Goal: Find specific page/section: Find specific page/section

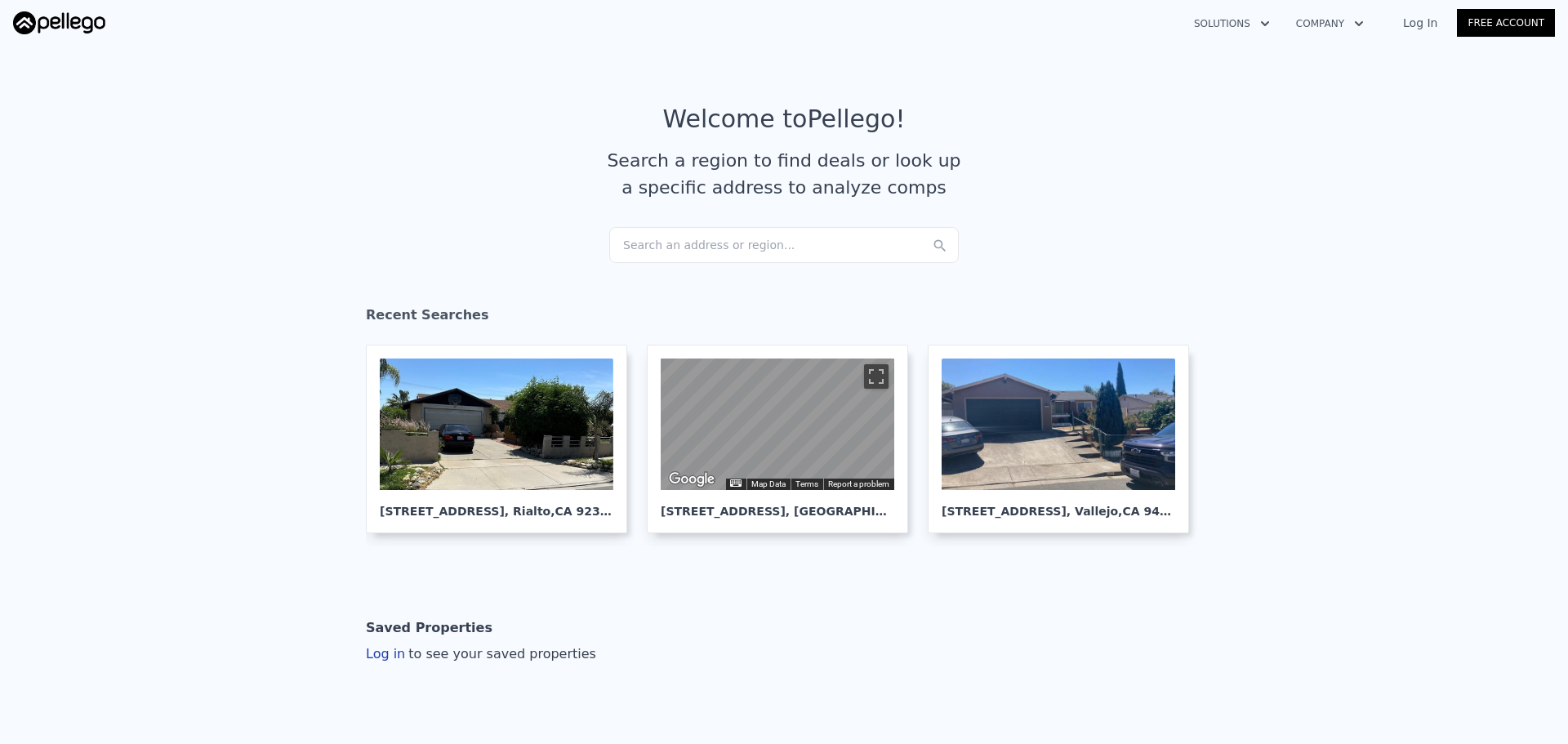
click at [726, 239] on div "Search an address or region..." at bounding box center [784, 245] width 350 height 36
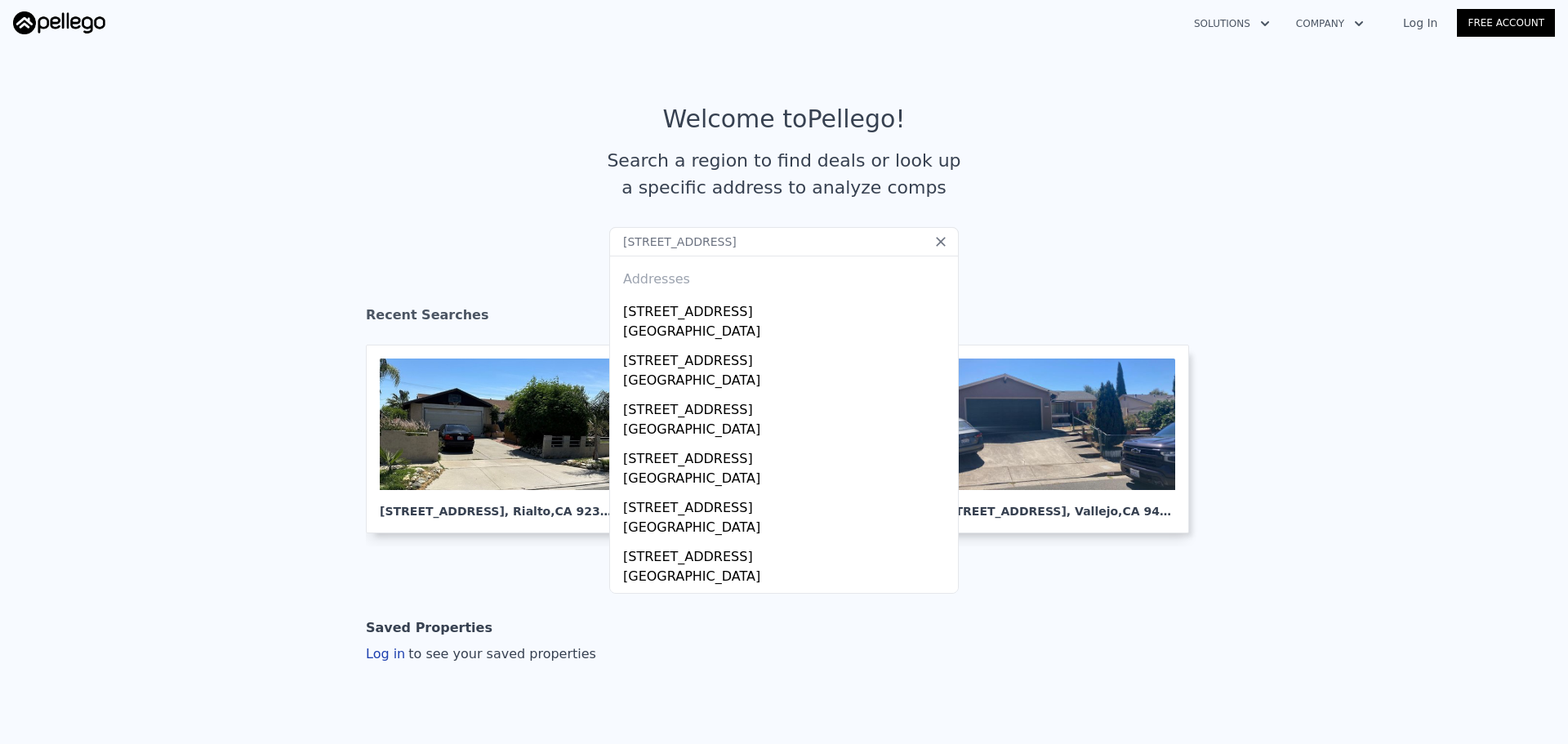
click at [758, 252] on input "[STREET_ADDRESS]" at bounding box center [784, 241] width 350 height 29
click at [768, 239] on input "[STREET_ADDRESS]" at bounding box center [784, 241] width 350 height 29
type input "[STREET_ADDRESS]"
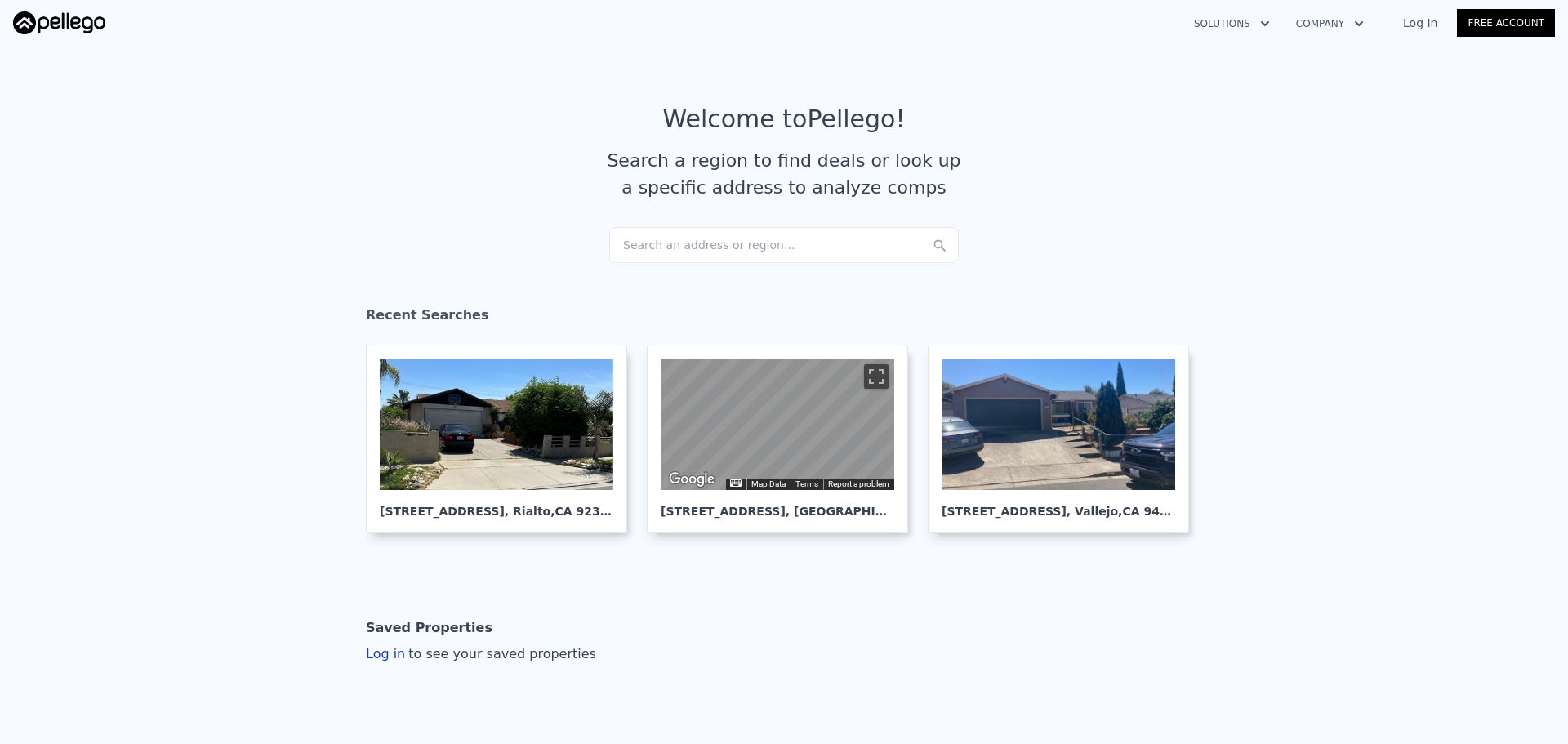
click at [296, 290] on section "Welcome to Pellego ! Search a region to find deals or look up a specific addres…" at bounding box center [784, 165] width 1568 height 253
click at [663, 249] on div "Search an address or region..." at bounding box center [784, 245] width 350 height 36
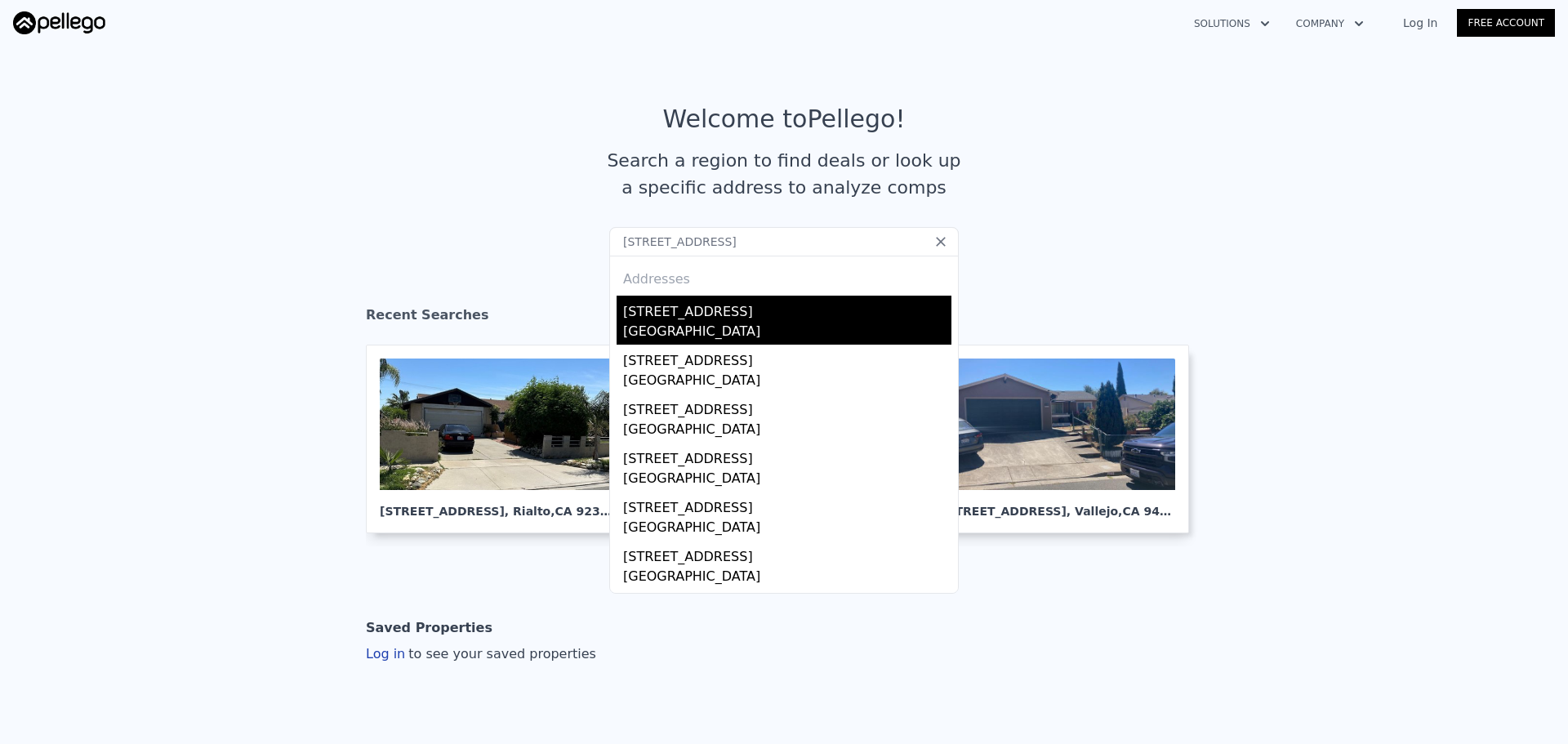
type input "[STREET_ADDRESS]"
click at [715, 329] on div "[GEOGRAPHIC_DATA]" at bounding box center [786, 333] width 328 height 23
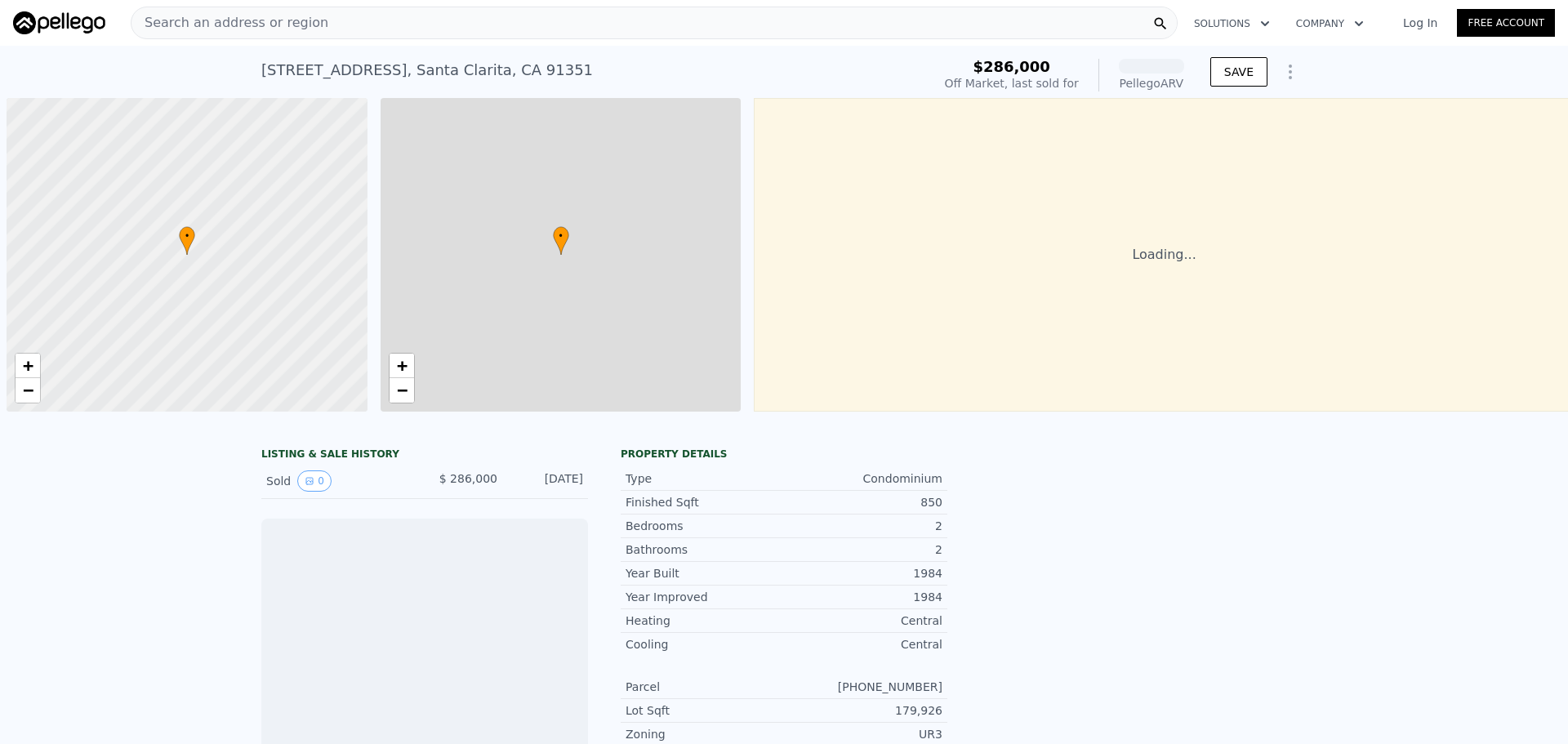
scroll to position [0, 7]
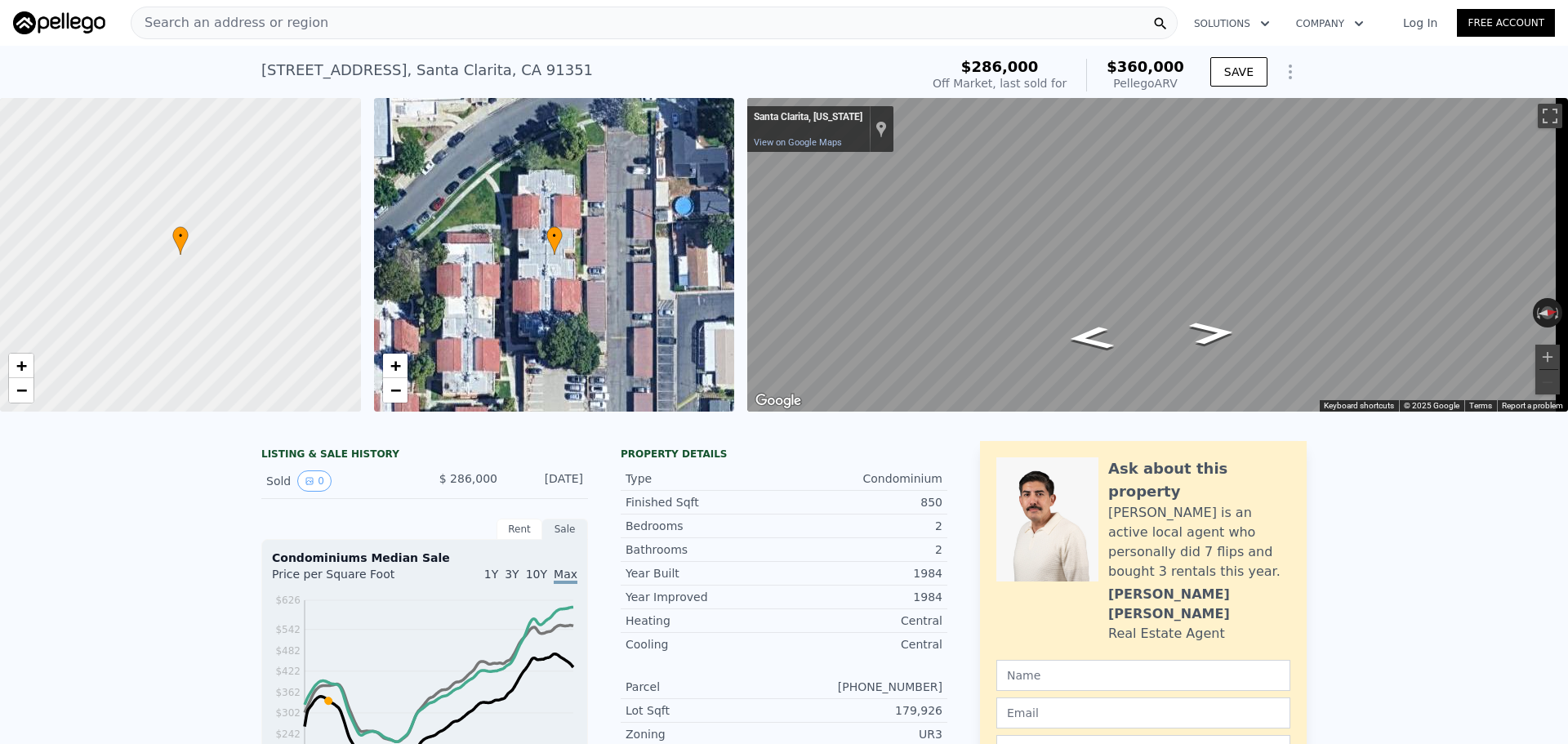
click at [427, 28] on div "Search an address or region" at bounding box center [655, 23] width 1047 height 33
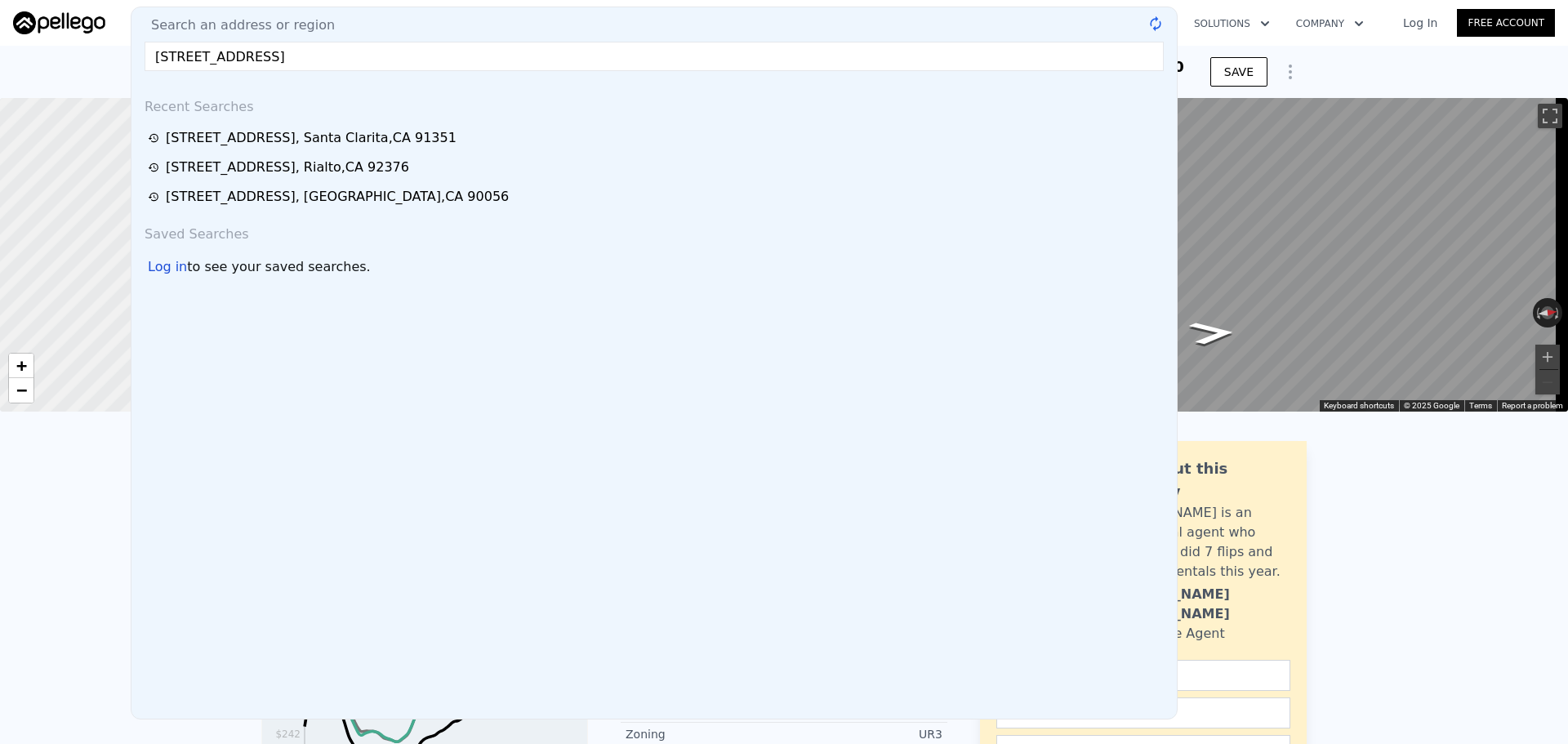
type input "[STREET_ADDRESS]"
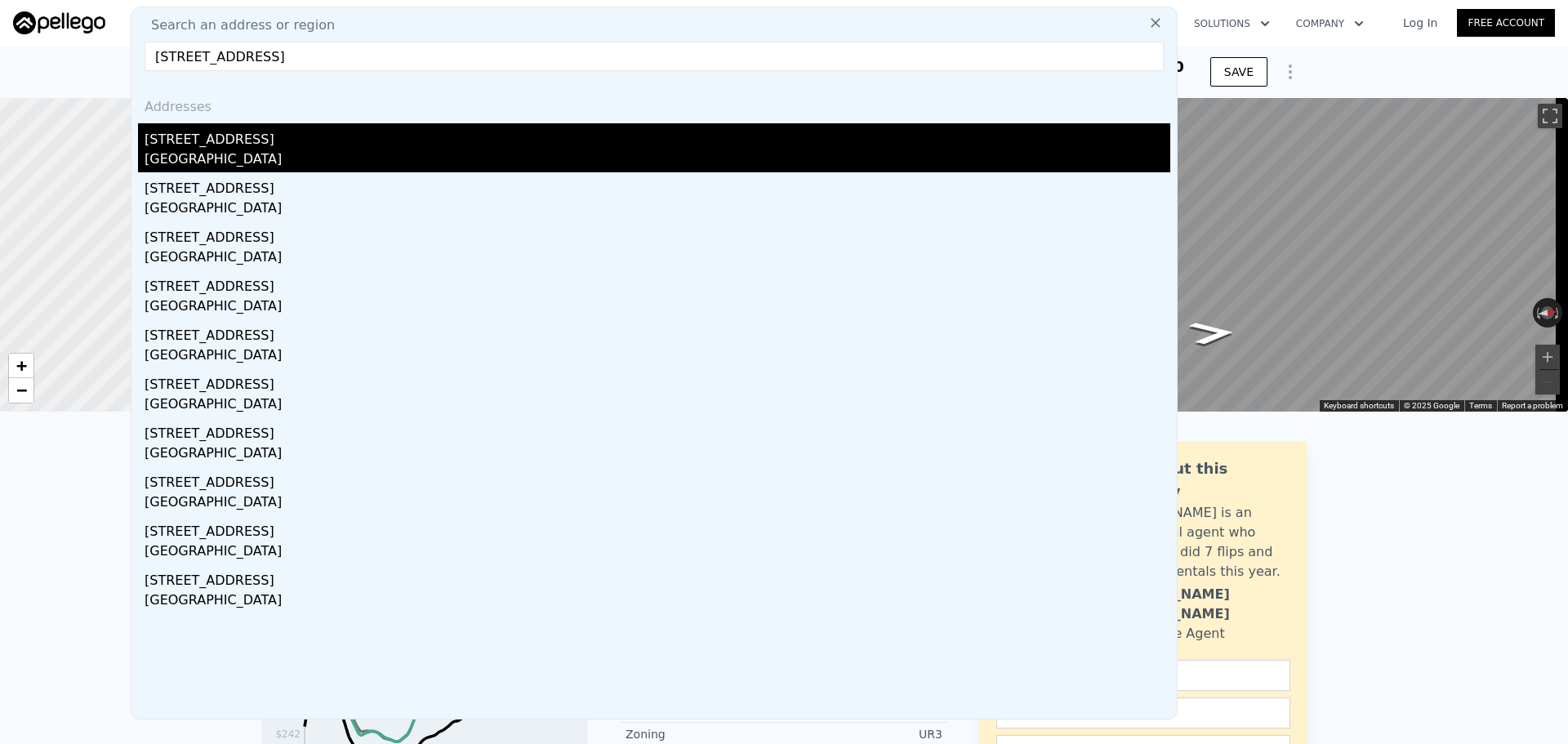
click at [317, 138] on div "[STREET_ADDRESS]" at bounding box center [658, 136] width 1025 height 26
